Goal: Obtain resource: Obtain resource

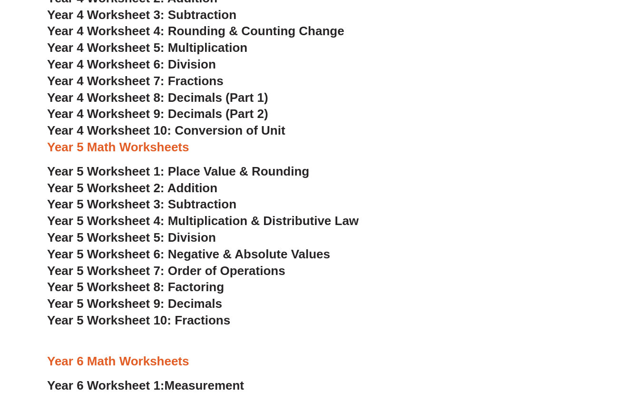
scroll to position [1483, 0]
click at [261, 167] on span "Year 5 Worksheet 1: Place Value & Rounding" at bounding box center [178, 171] width 262 height 14
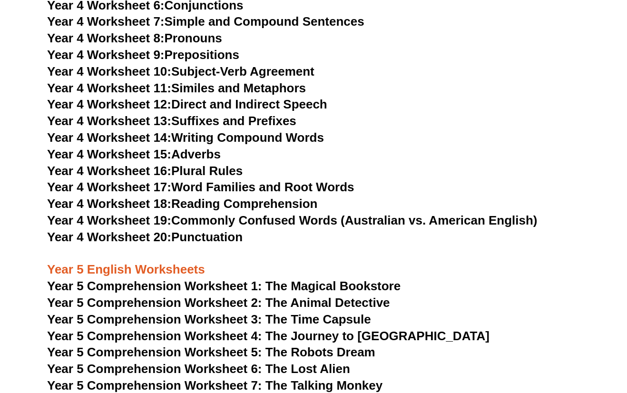
scroll to position [3824, 0]
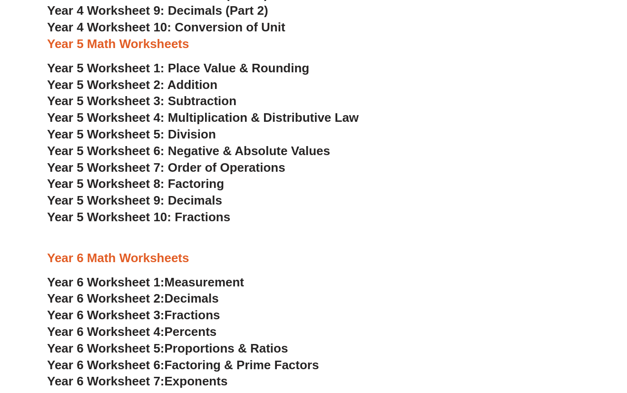
scroll to position [1585, 0]
click at [207, 67] on span "Year 5 Worksheet 1: Place Value & Rounding" at bounding box center [178, 68] width 262 height 14
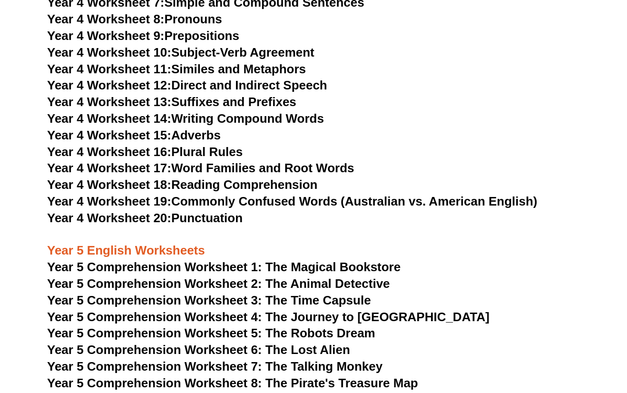
scroll to position [3843, 0]
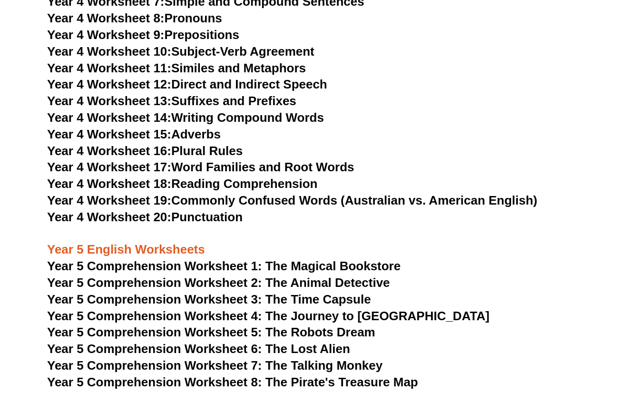
click at [260, 281] on span "Year 5 Comprehension Worksheet 2: The Animal Detective" at bounding box center [218, 282] width 343 height 14
